Goal: Information Seeking & Learning: Learn about a topic

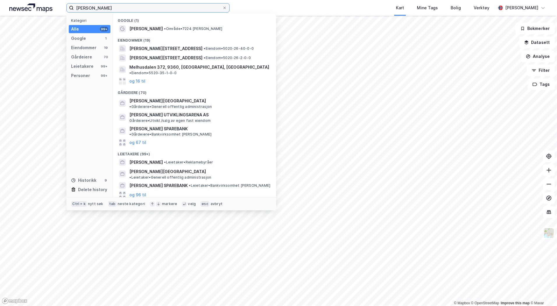
click at [86, 6] on input "[PERSON_NAME]" at bounding box center [148, 7] width 148 height 9
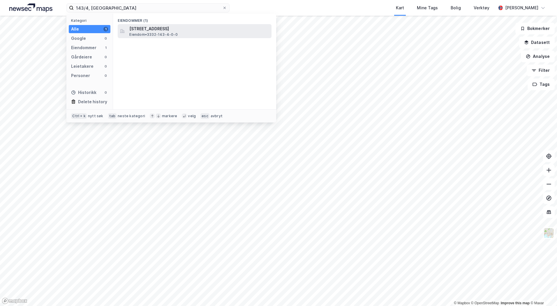
click at [163, 28] on span "[STREET_ADDRESS]" at bounding box center [199, 28] width 140 height 7
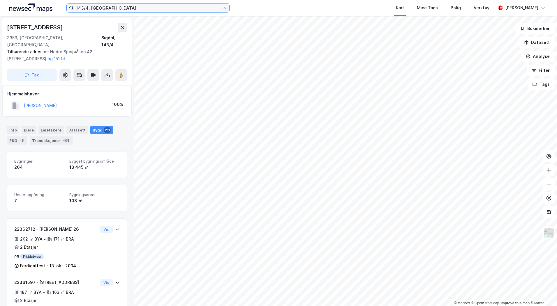
drag, startPoint x: 88, startPoint y: 8, endPoint x: 110, endPoint y: 12, distance: 22.4
click at [88, 8] on input "143/4, [GEOGRAPHIC_DATA]" at bounding box center [148, 7] width 148 height 9
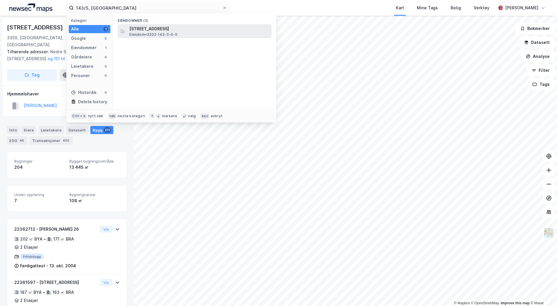
click at [164, 35] on span "Eiendom • 3332-143-5-0-0" at bounding box center [153, 34] width 48 height 5
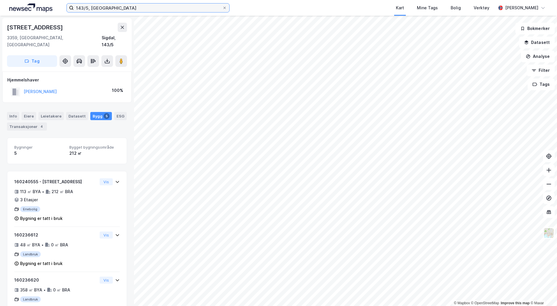
click at [88, 8] on input "143/5, [GEOGRAPHIC_DATA]" at bounding box center [148, 7] width 148 height 9
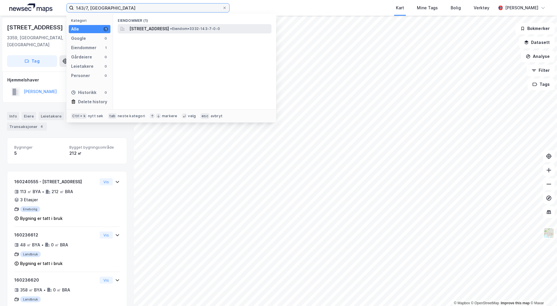
type input "143/7, [GEOGRAPHIC_DATA]"
click at [150, 26] on span "[STREET_ADDRESS]" at bounding box center [149, 28] width 40 height 7
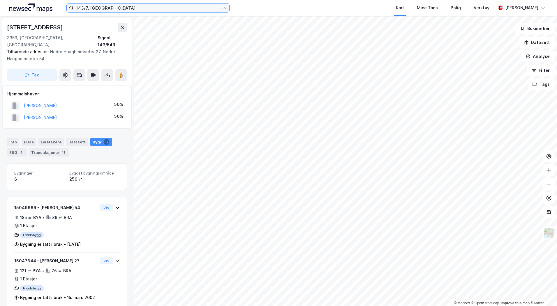
click at [116, 8] on input "143/7, [GEOGRAPHIC_DATA]" at bounding box center [148, 7] width 148 height 9
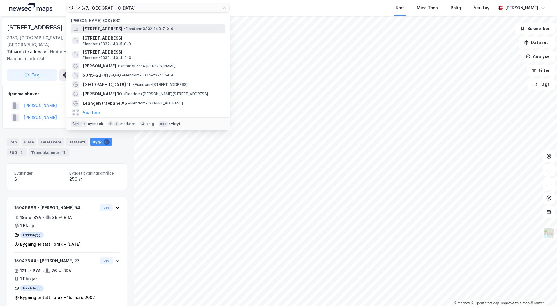
click at [122, 29] on span "[STREET_ADDRESS]" at bounding box center [103, 28] width 40 height 7
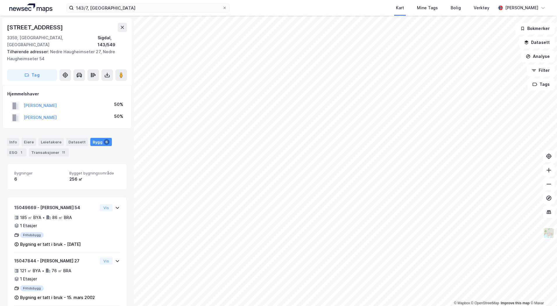
click at [549, 234] on img at bounding box center [548, 233] width 11 height 11
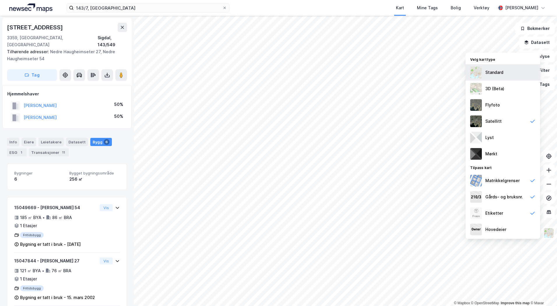
click at [508, 75] on div "Standard" at bounding box center [502, 72] width 75 height 16
